Goal: Task Accomplishment & Management: Use online tool/utility

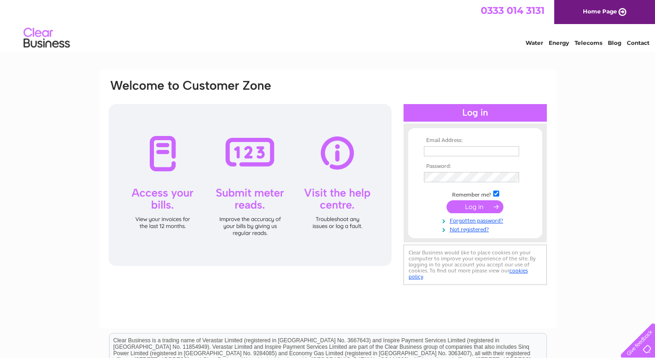
type input "[EMAIL_ADDRESS][DOMAIN_NAME]"
click at [478, 206] on input "submit" at bounding box center [474, 206] width 57 height 13
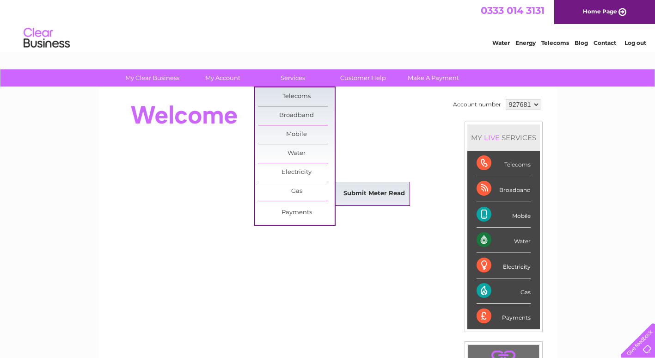
click at [357, 192] on link "Submit Meter Read" at bounding box center [374, 193] width 76 height 18
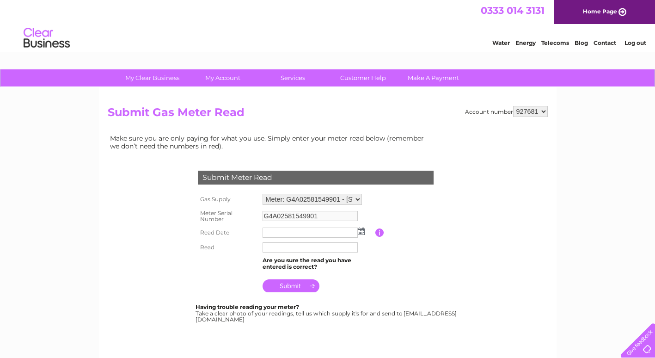
click at [360, 232] on img at bounding box center [361, 230] width 7 height 7
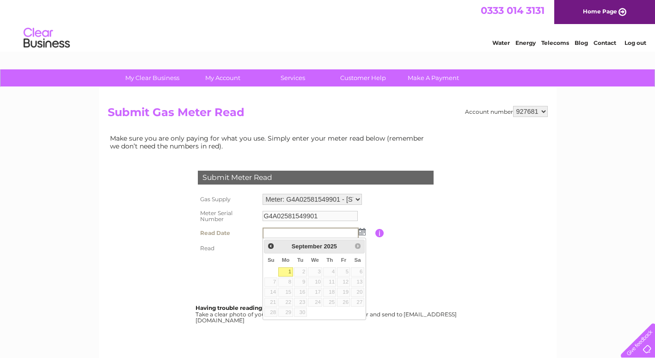
click at [289, 271] on link "1" at bounding box center [285, 271] width 14 height 9
type input "2025/09/01"
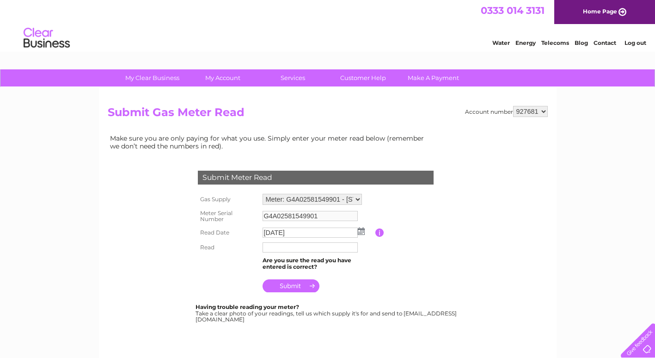
click at [275, 248] on input "text" at bounding box center [310, 247] width 95 height 10
type input "43776"
click at [302, 287] on input "submit" at bounding box center [291, 286] width 57 height 13
